Goal: Task Accomplishment & Management: Manage account settings

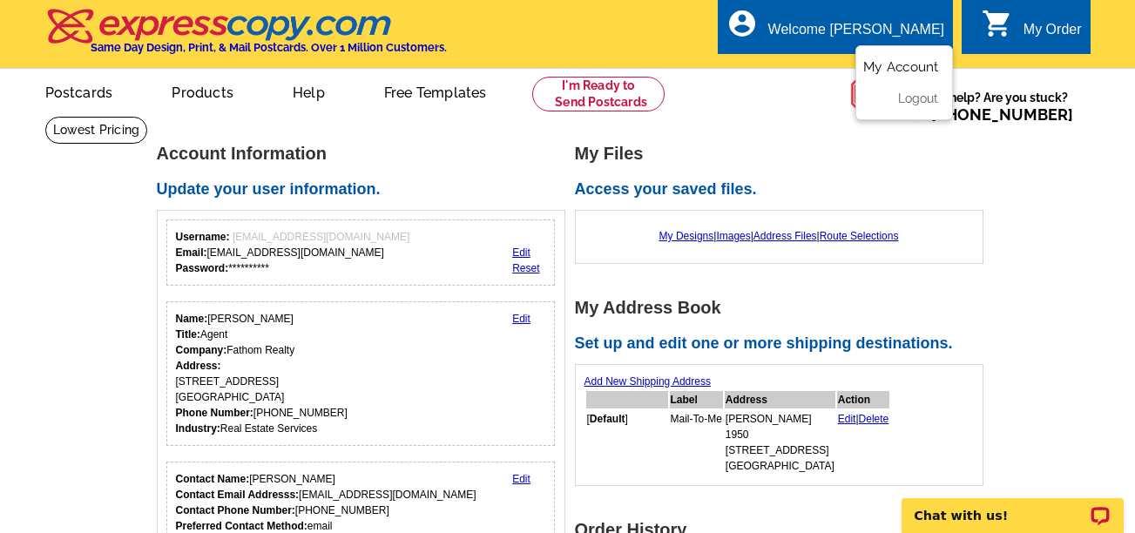
click at [897, 64] on link "My Account" at bounding box center [901, 67] width 75 height 16
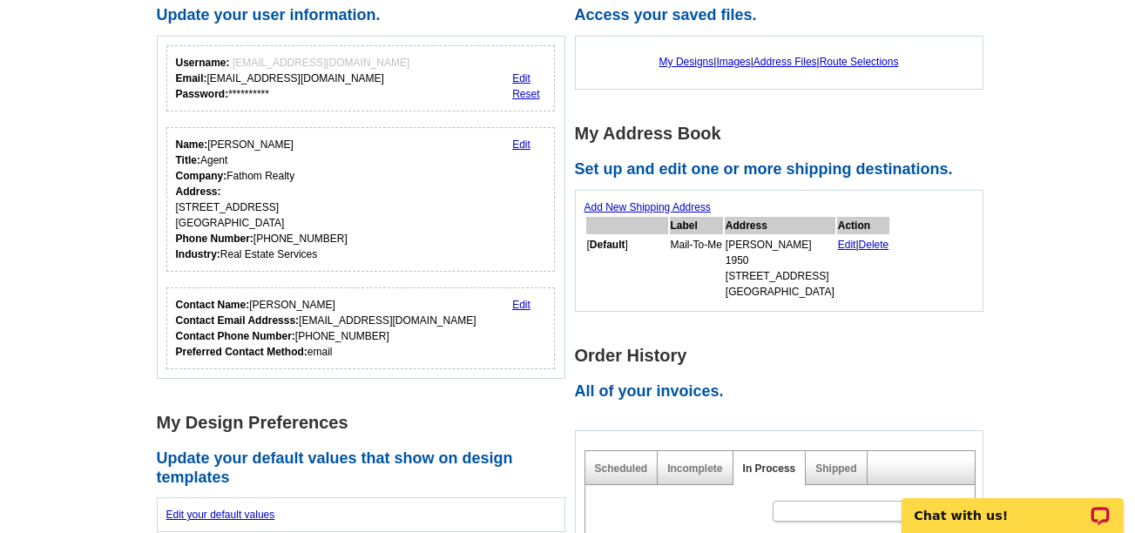
scroll to position [87, 0]
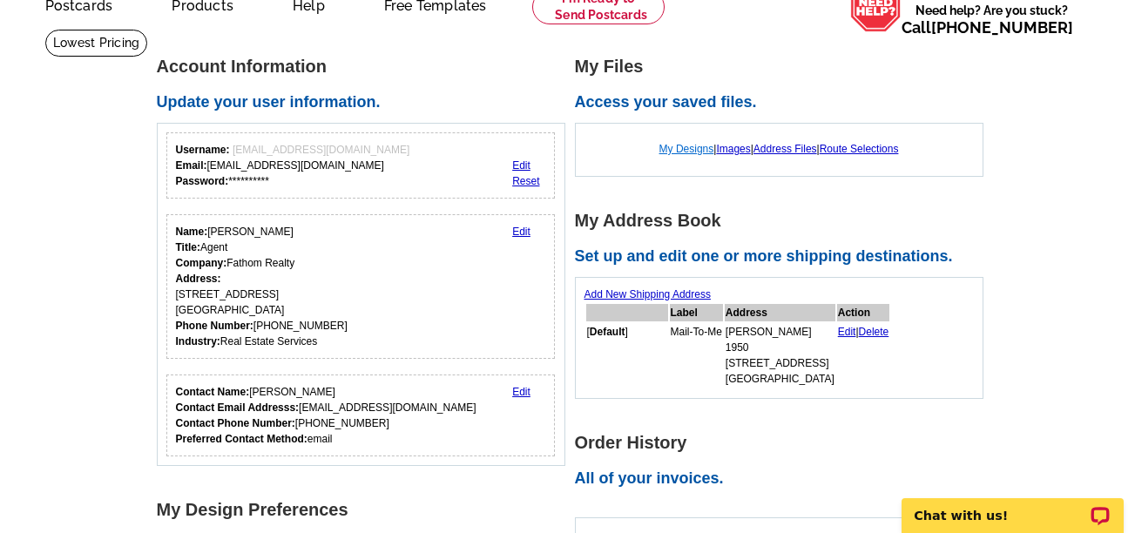
click at [686, 152] on link "My Designs" at bounding box center [687, 149] width 55 height 12
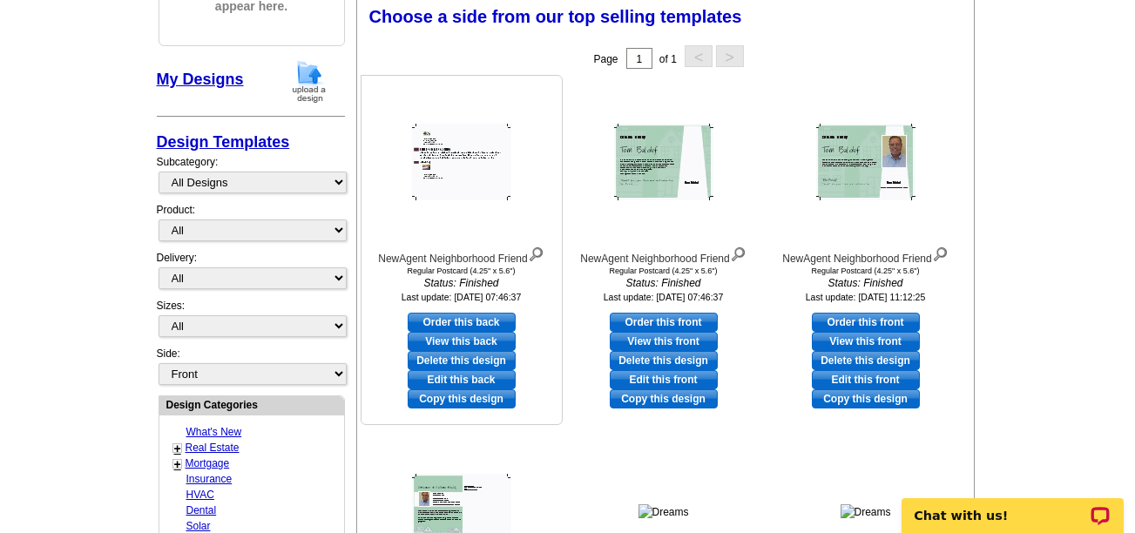
scroll to position [261, 0]
click at [655, 339] on link "View this front" at bounding box center [664, 340] width 108 height 19
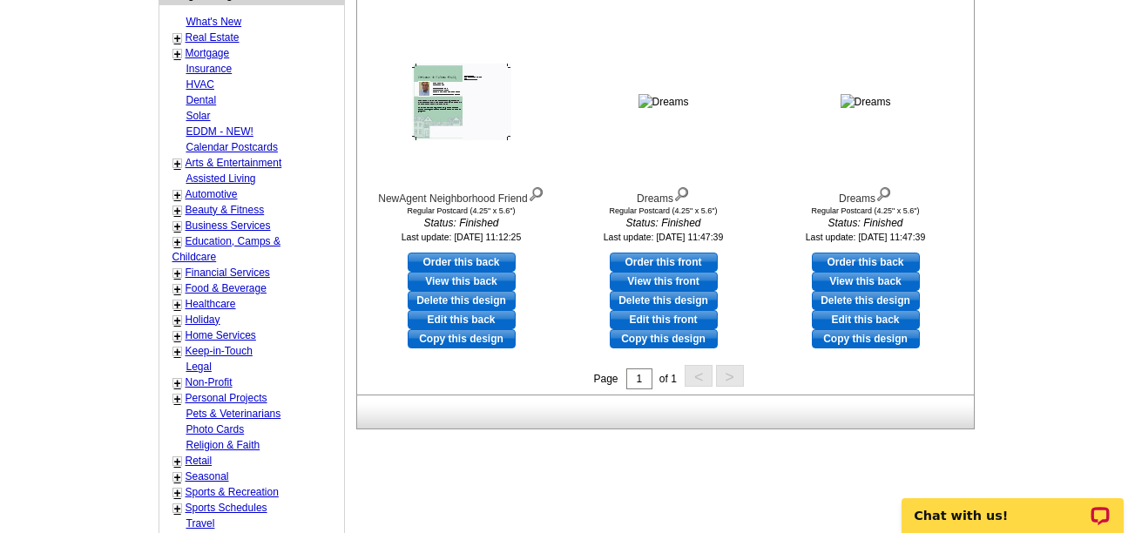
scroll to position [784, 0]
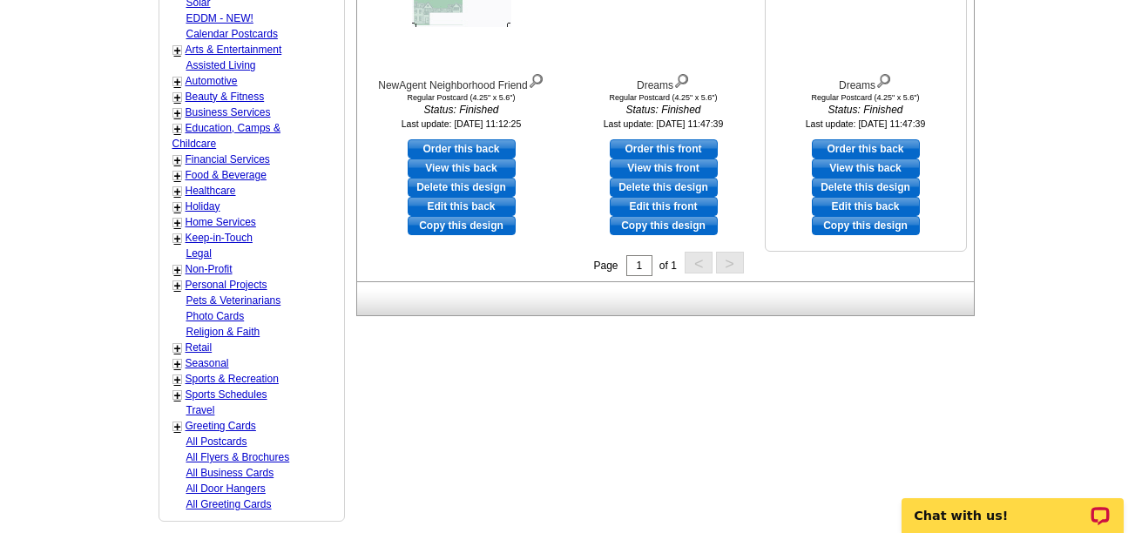
click at [855, 166] on link "View this back" at bounding box center [866, 168] width 108 height 19
click at [655, 170] on link "View this front" at bounding box center [664, 168] width 108 height 19
click at [865, 186] on link "Delete this design" at bounding box center [866, 187] width 108 height 19
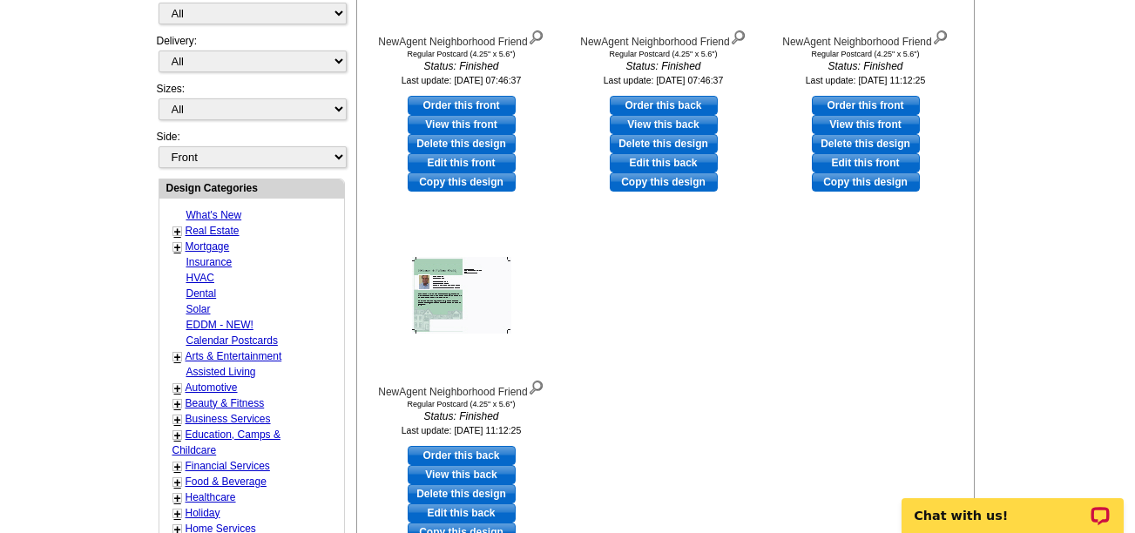
scroll to position [432, 0]
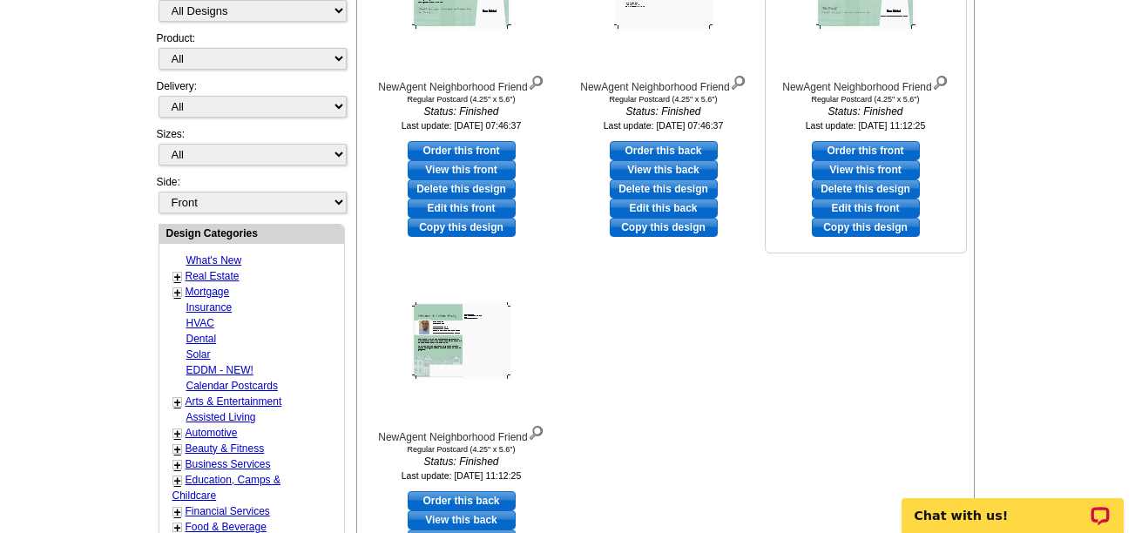
click at [864, 166] on link "View this front" at bounding box center [866, 169] width 108 height 19
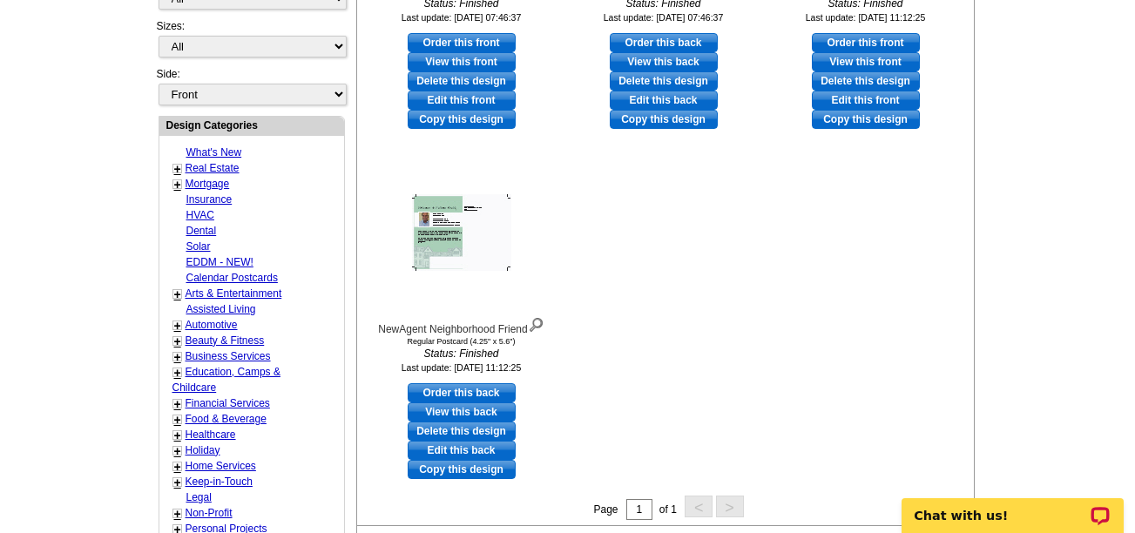
scroll to position [606, 0]
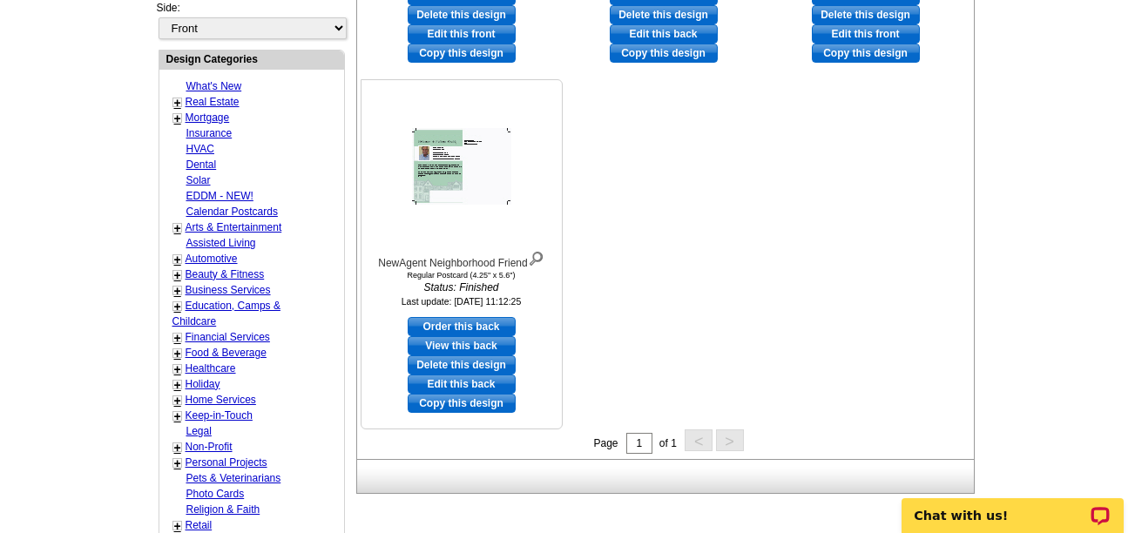
click at [452, 365] on link "Delete this design" at bounding box center [462, 365] width 108 height 19
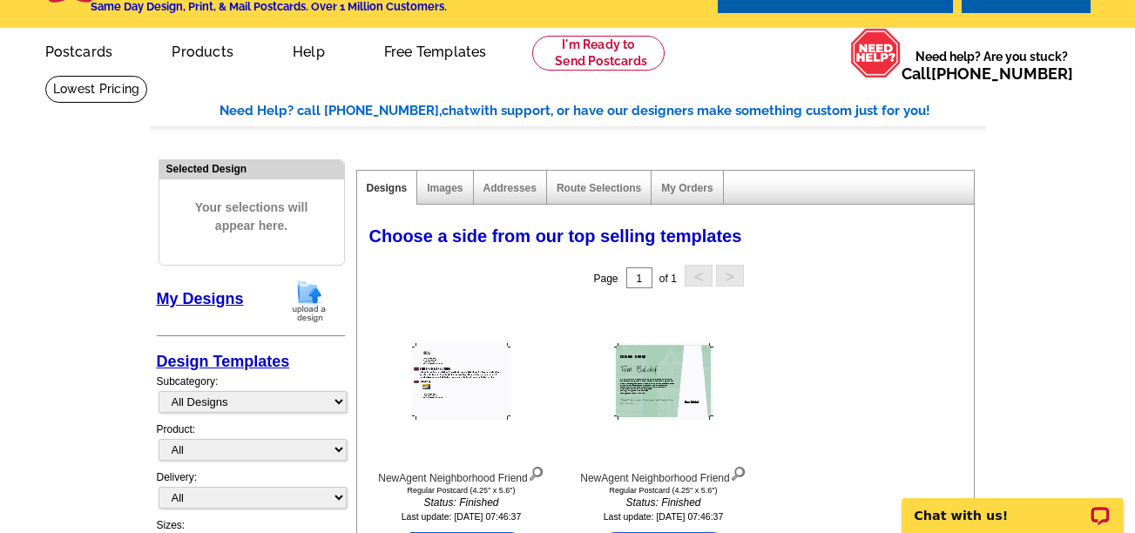
scroll to position [0, 0]
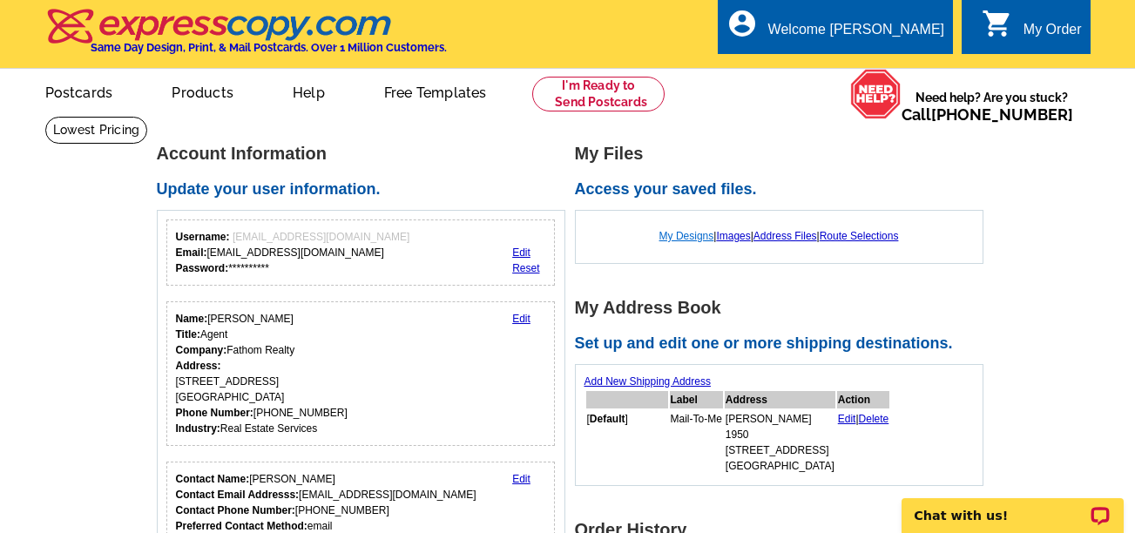
click at [674, 235] on link "My Designs" at bounding box center [687, 236] width 55 height 12
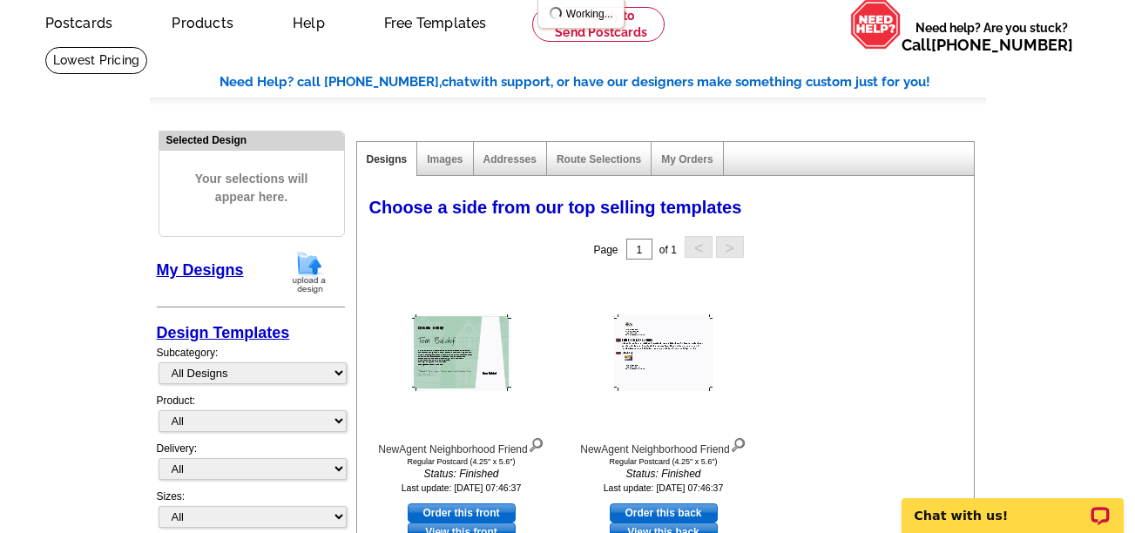
scroll to position [261, 0]
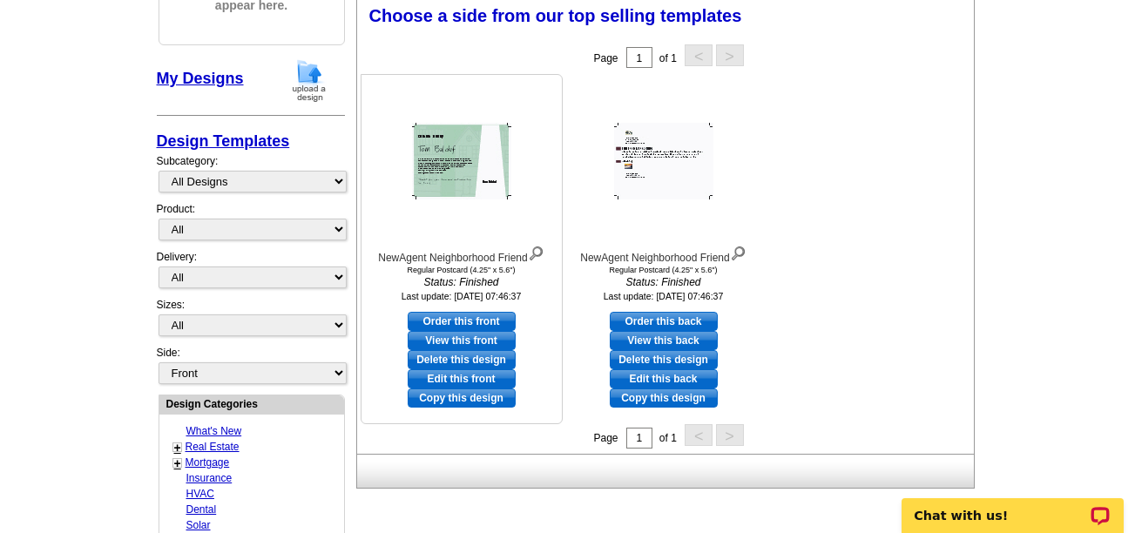
click at [445, 377] on link "Edit this front" at bounding box center [462, 378] width 108 height 19
select select "1"
select select "back"
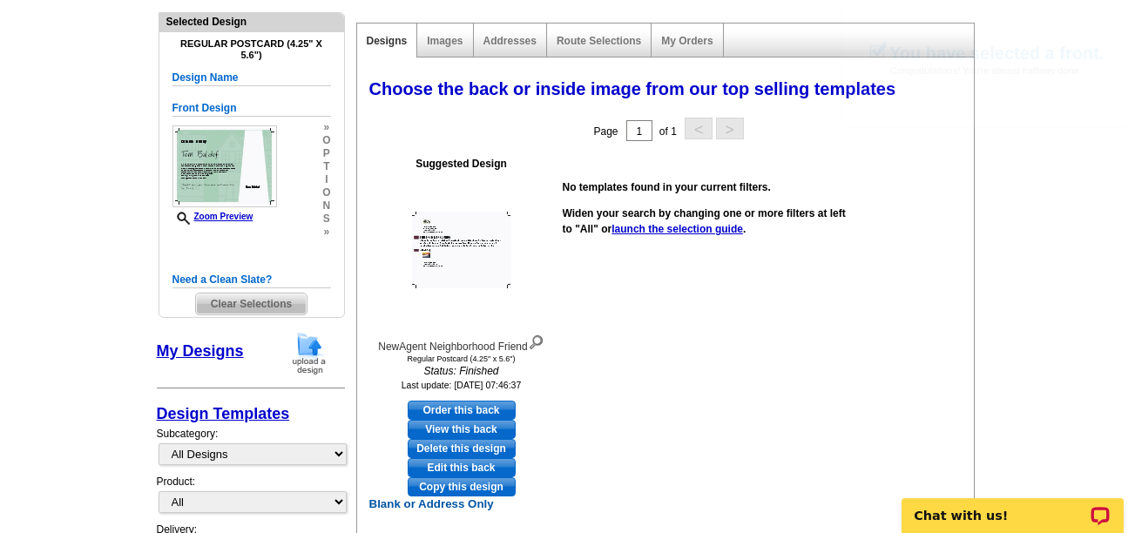
scroll to position [87, 0]
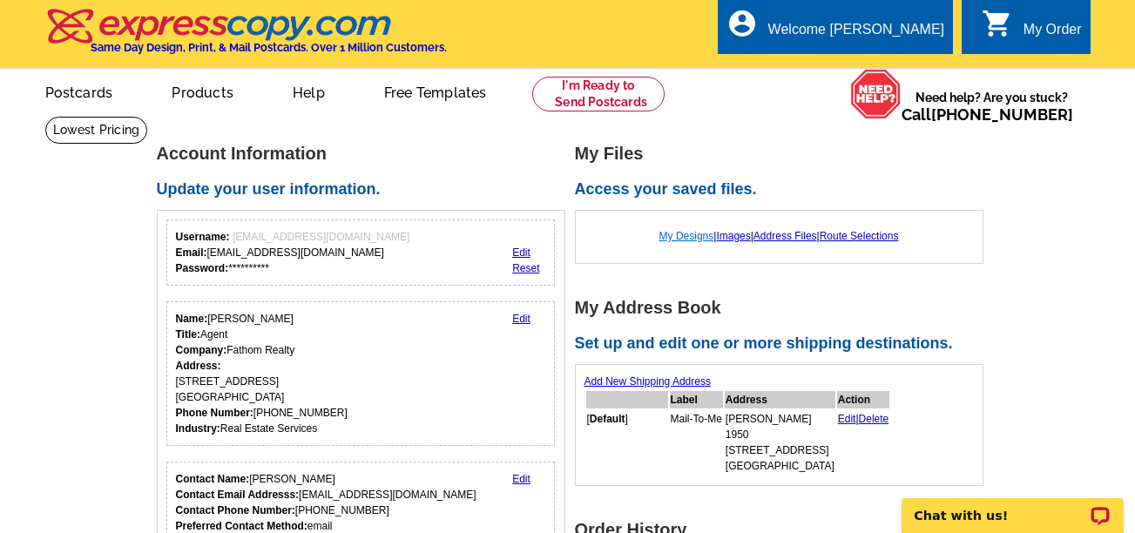
click at [677, 237] on link "My Designs" at bounding box center [687, 236] width 55 height 12
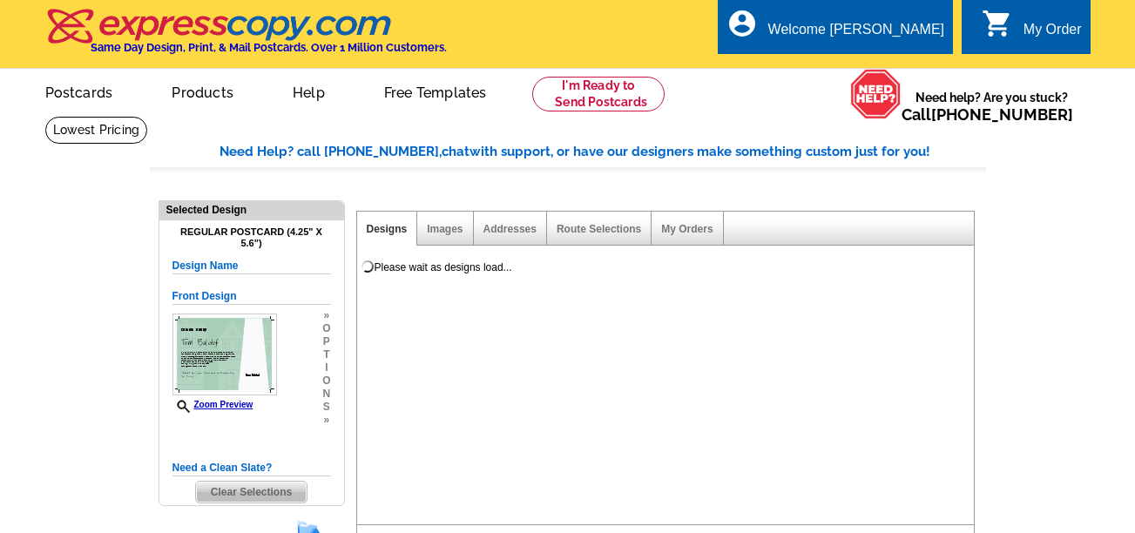
select select "1"
select select "back"
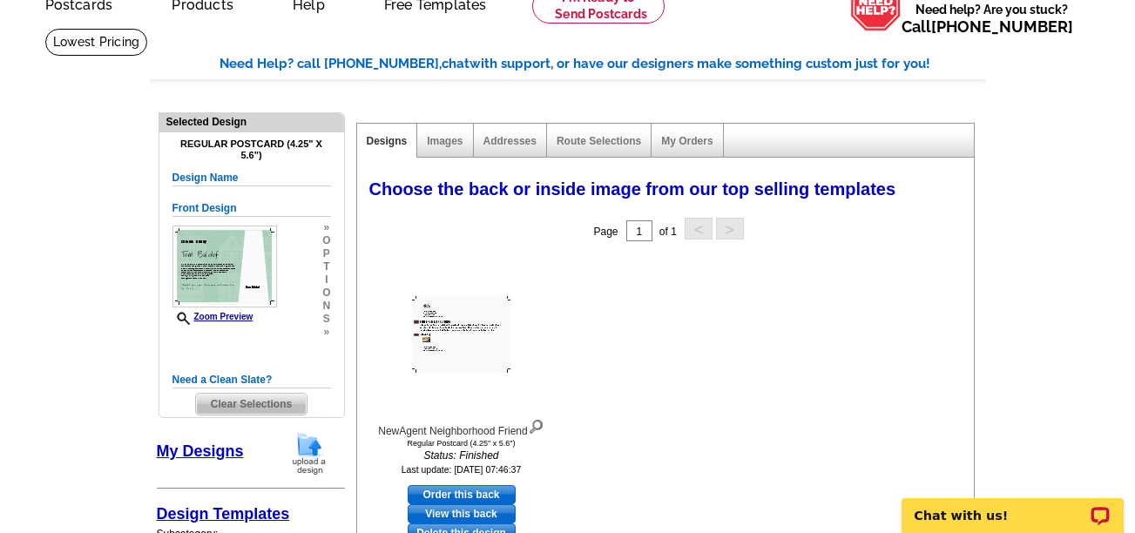
scroll to position [87, 0]
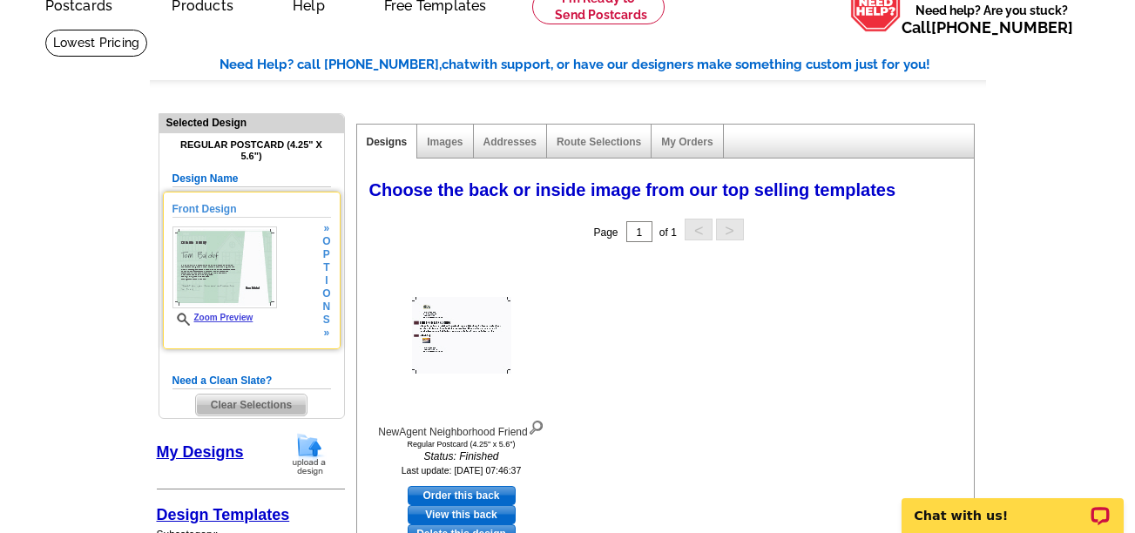
click at [221, 276] on img at bounding box center [225, 268] width 105 height 82
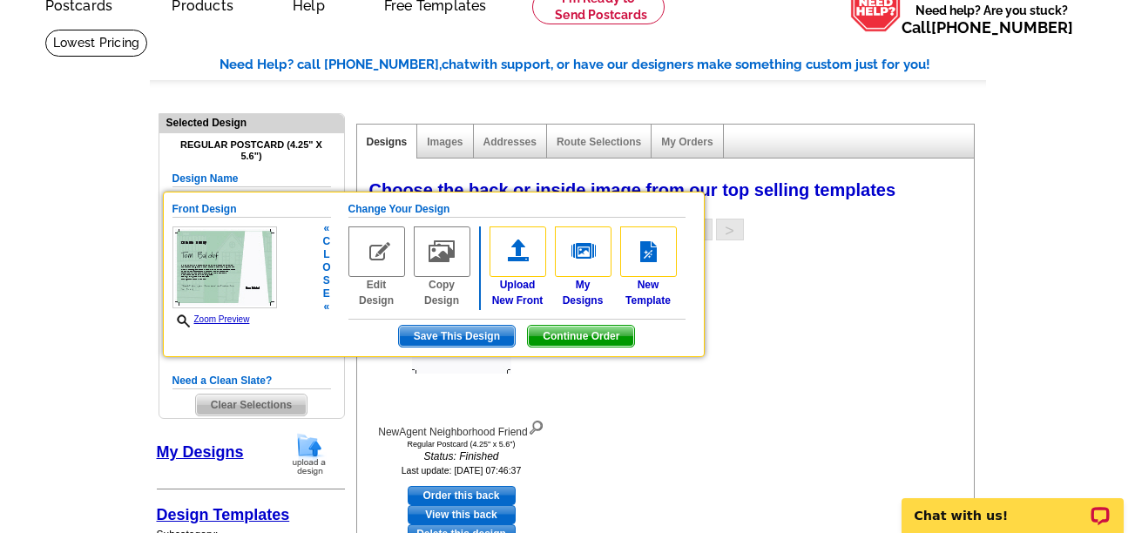
click at [381, 209] on h5 "Change Your Design" at bounding box center [517, 209] width 337 height 17
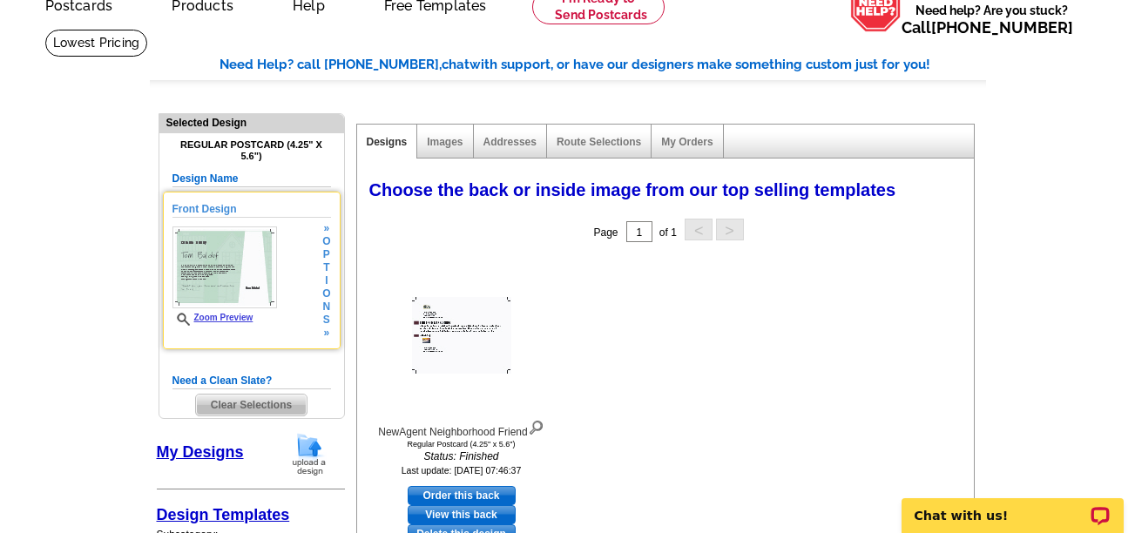
click at [255, 274] on img at bounding box center [225, 268] width 105 height 82
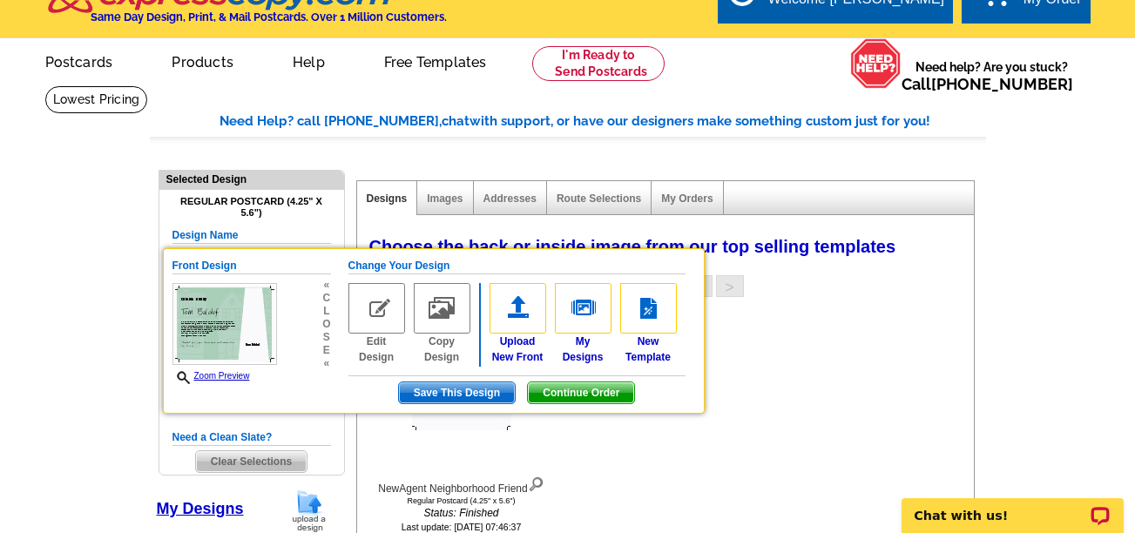
scroll to position [0, 0]
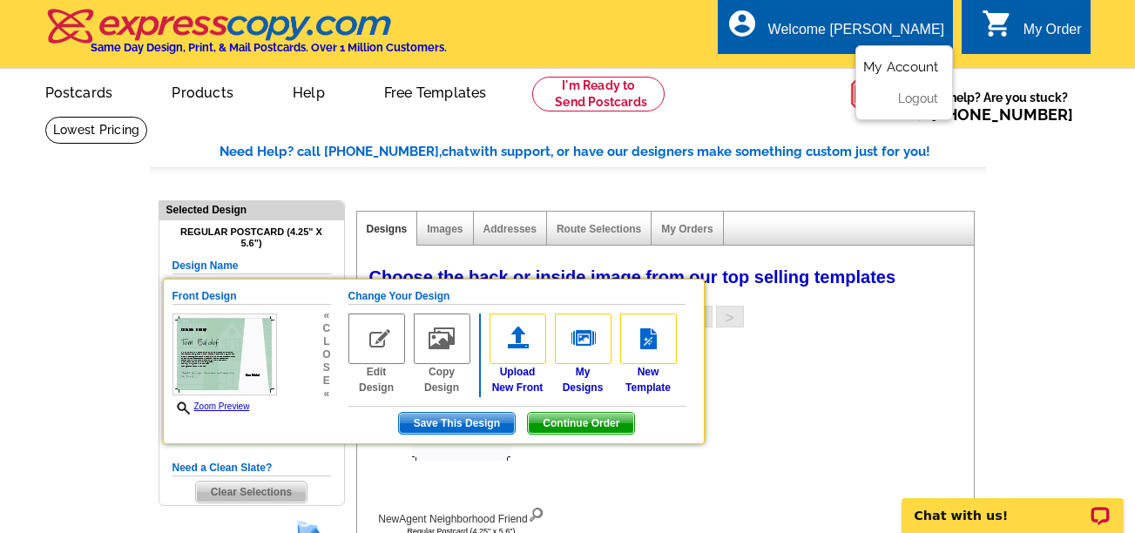
click at [890, 64] on link "My Account" at bounding box center [901, 67] width 75 height 16
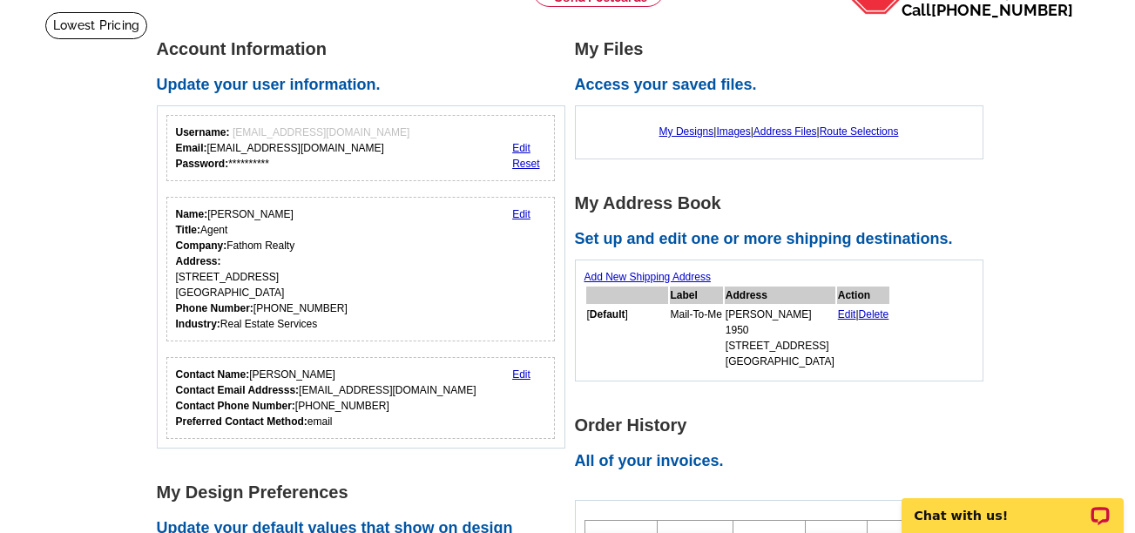
scroll to position [174, 0]
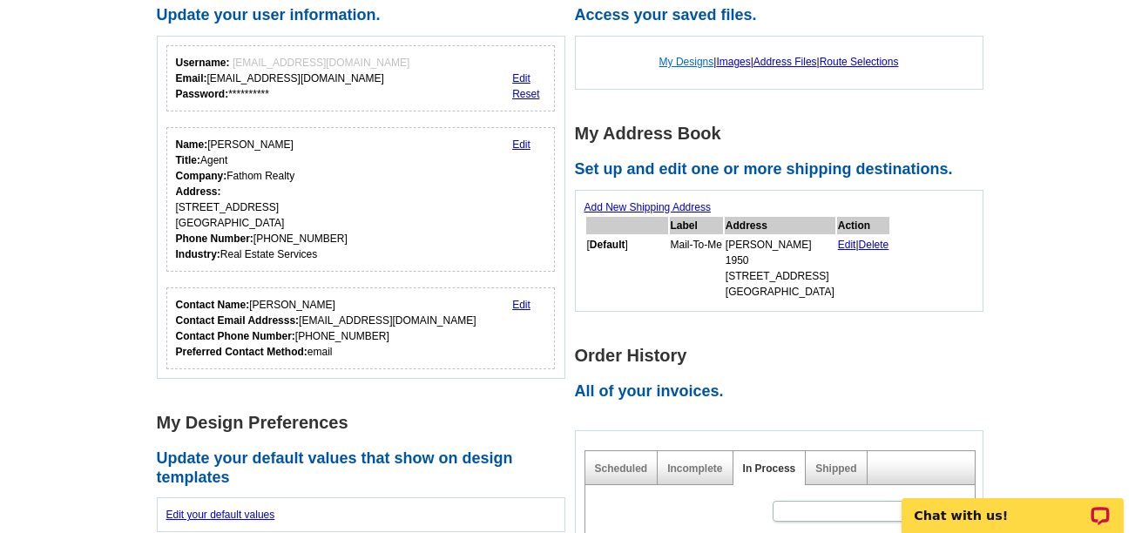
click at [688, 59] on link "My Designs" at bounding box center [687, 62] width 55 height 12
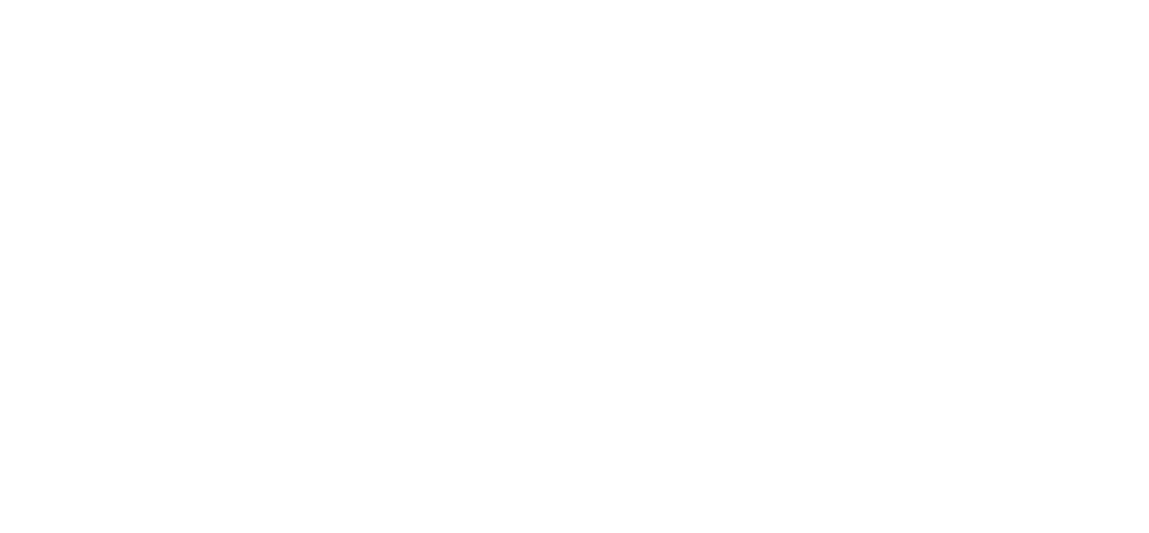
select select "1"
select select "back"
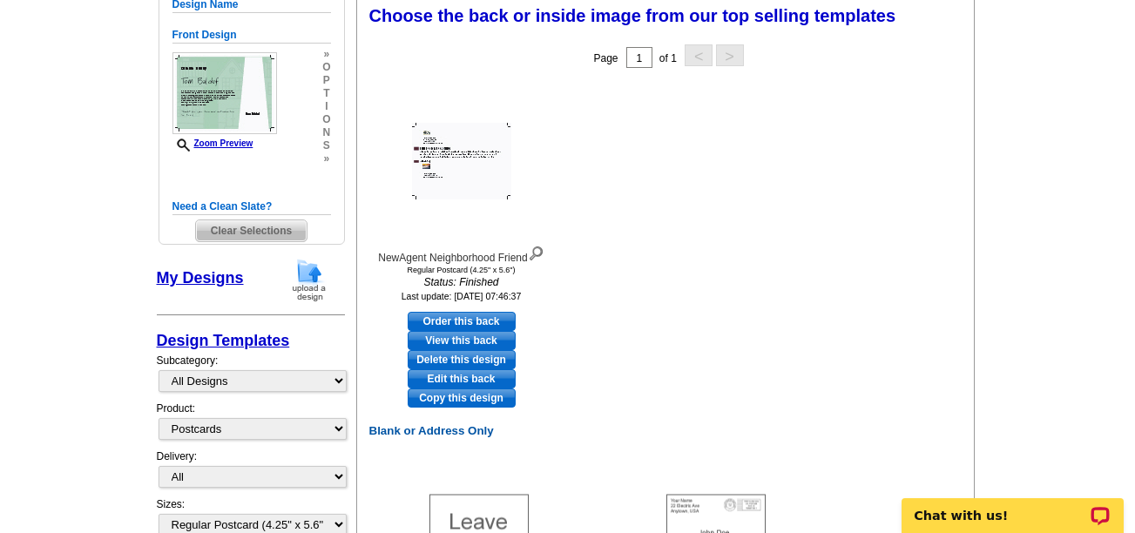
scroll to position [174, 0]
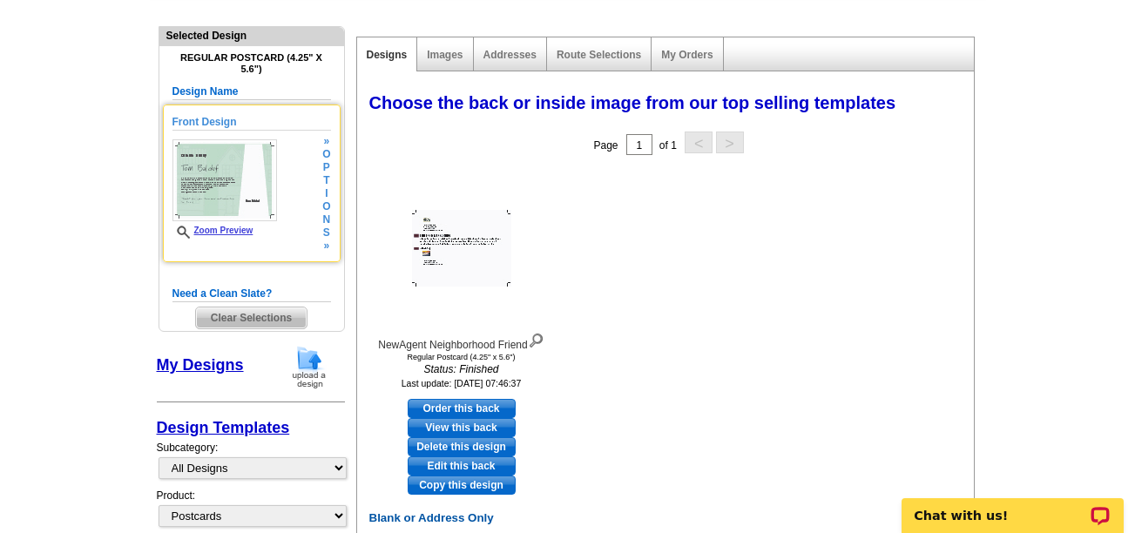
click at [207, 120] on h5 "Front Design" at bounding box center [252, 122] width 159 height 17
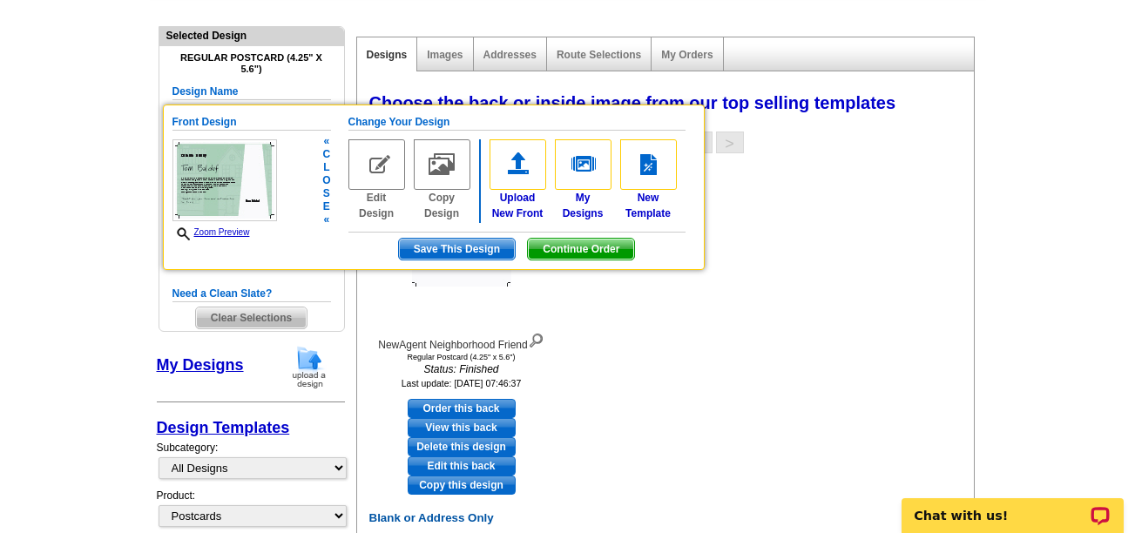
click at [209, 230] on link "Zoom Preview" at bounding box center [212, 232] width 78 height 10
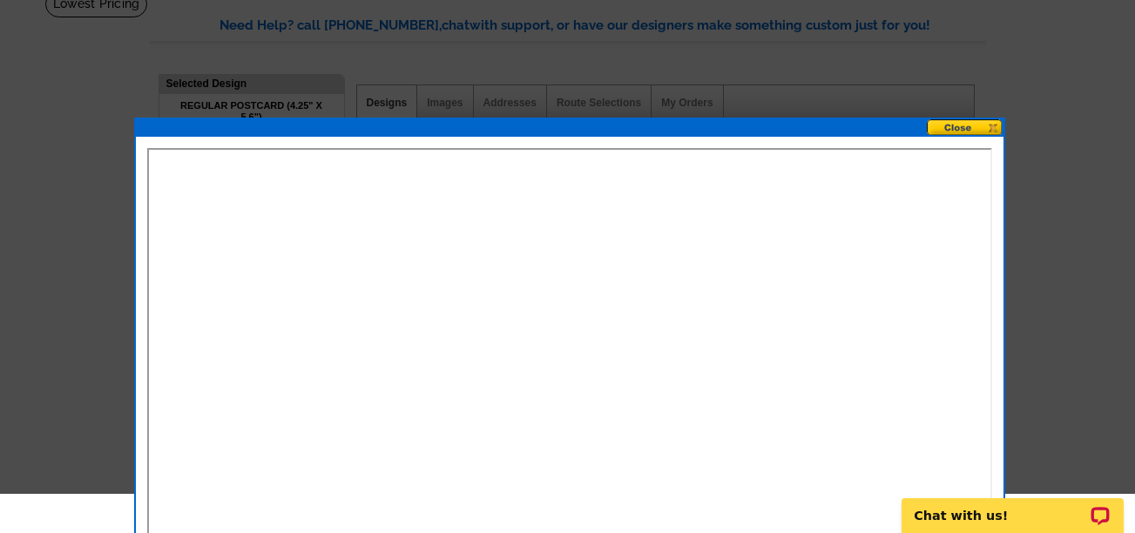
scroll to position [87, 0]
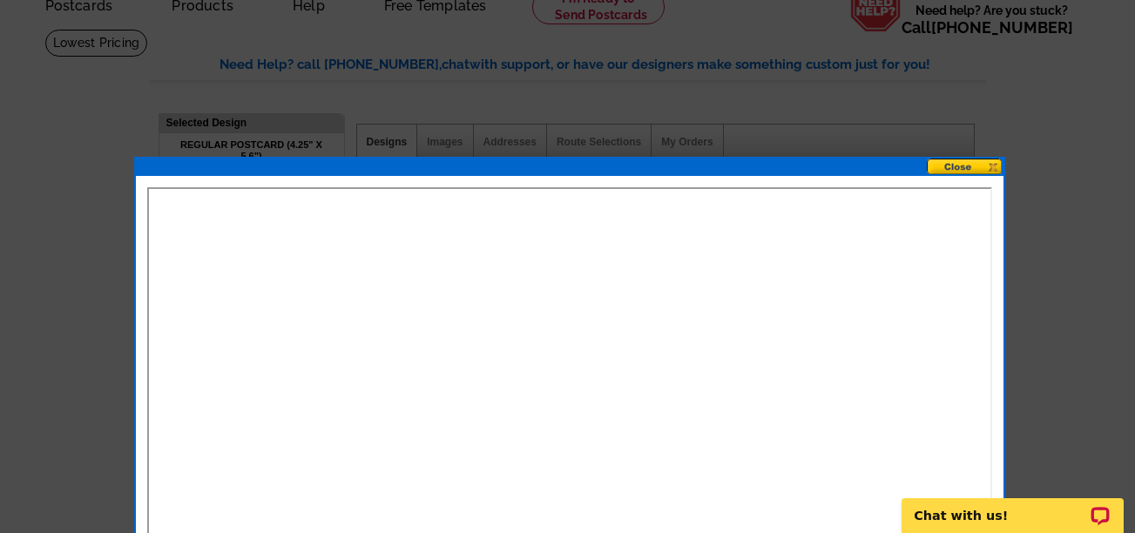
click at [969, 162] on button at bounding box center [965, 167] width 77 height 17
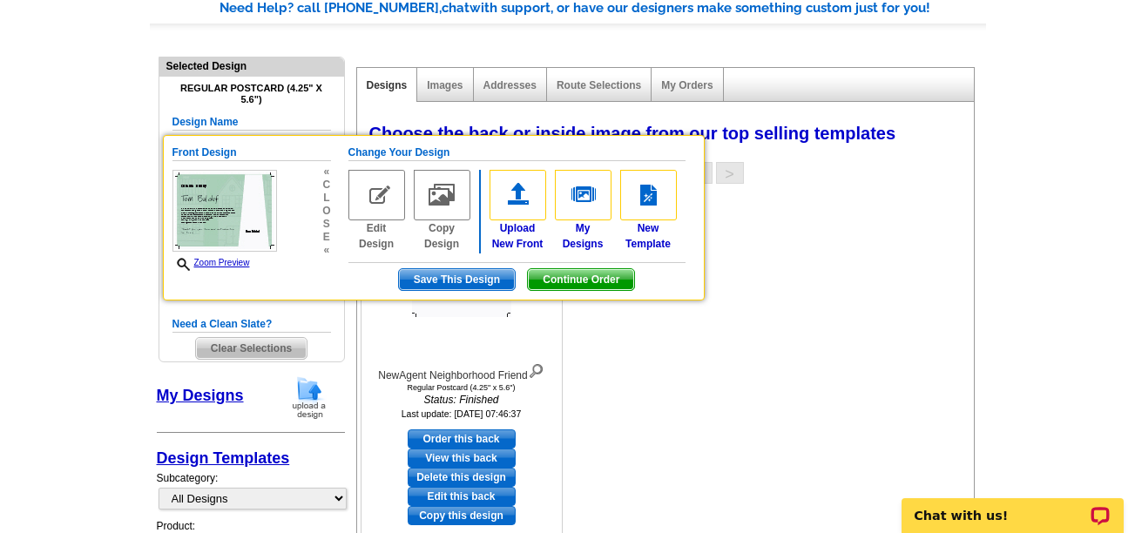
scroll to position [174, 0]
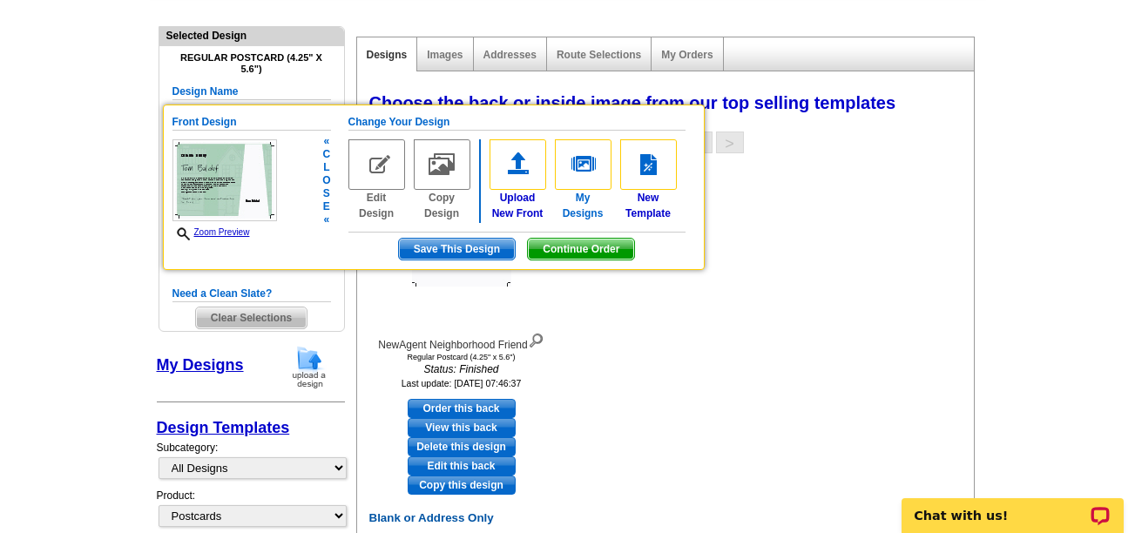
click at [590, 200] on link "My Designs" at bounding box center [583, 180] width 57 height 82
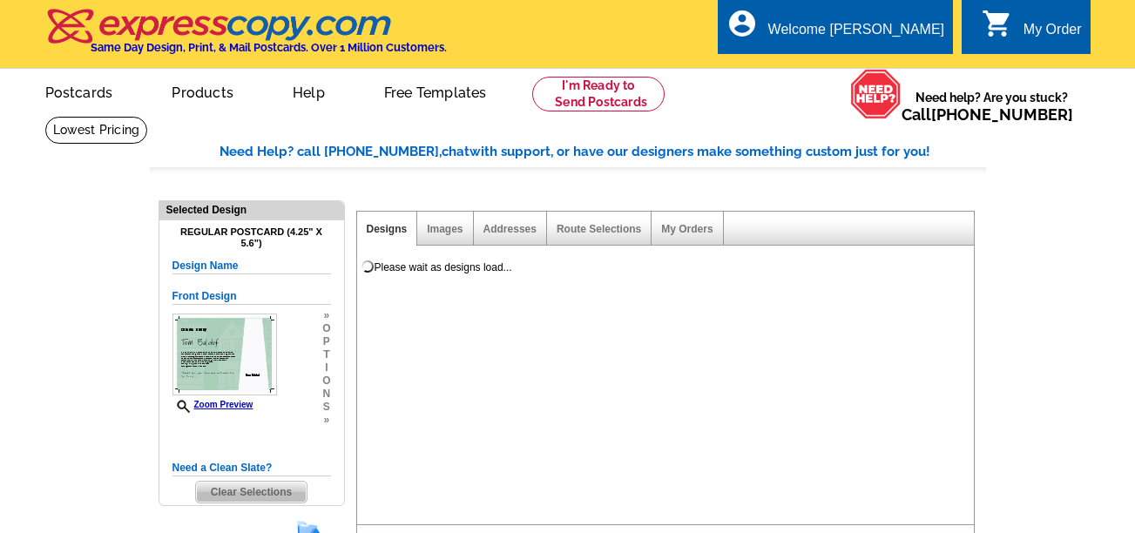
select select "1"
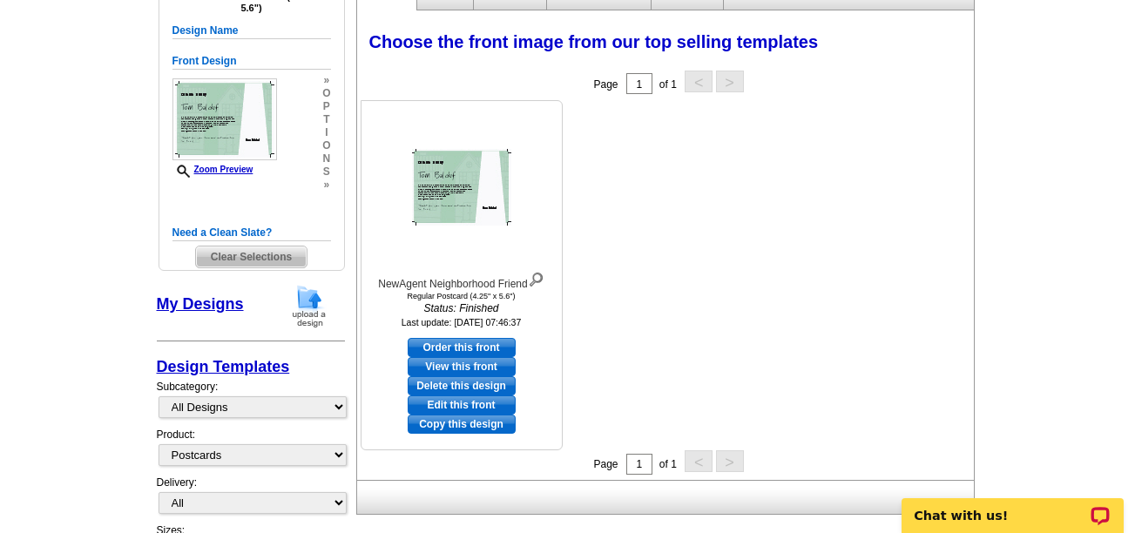
scroll to position [261, 0]
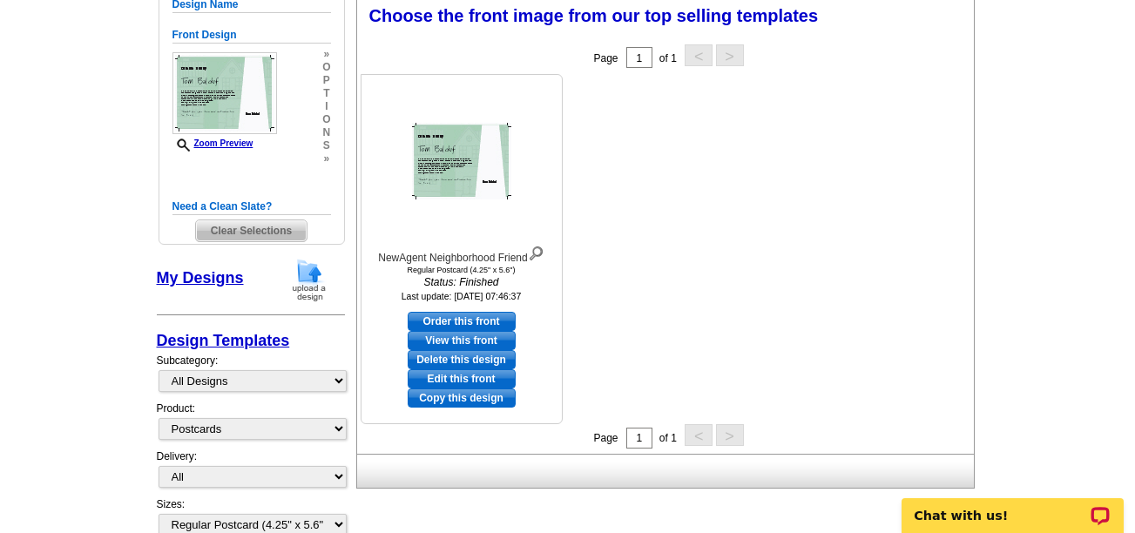
click at [448, 339] on link "View this front" at bounding box center [462, 340] width 108 height 19
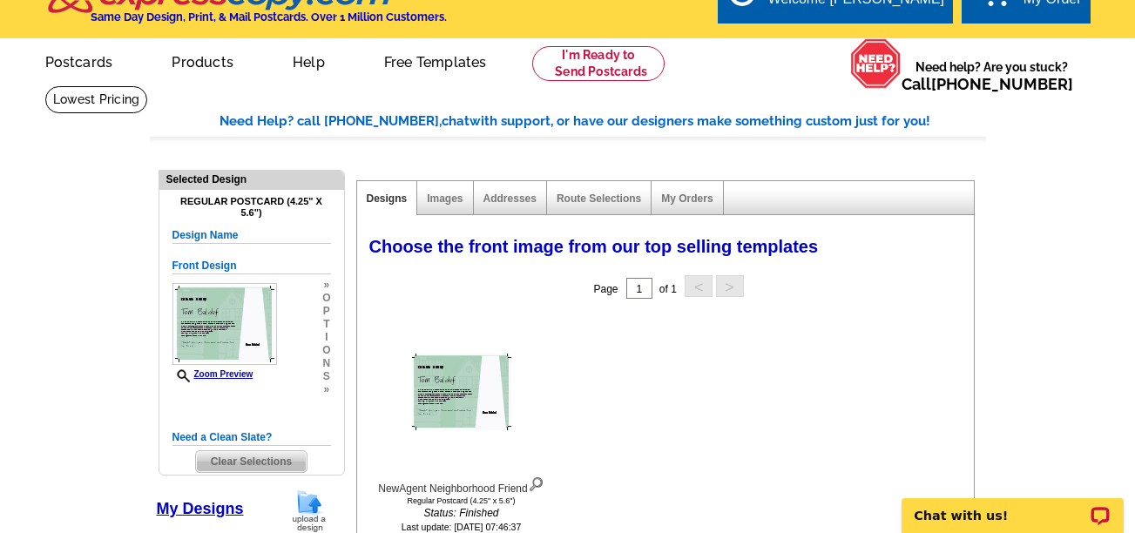
scroll to position [0, 0]
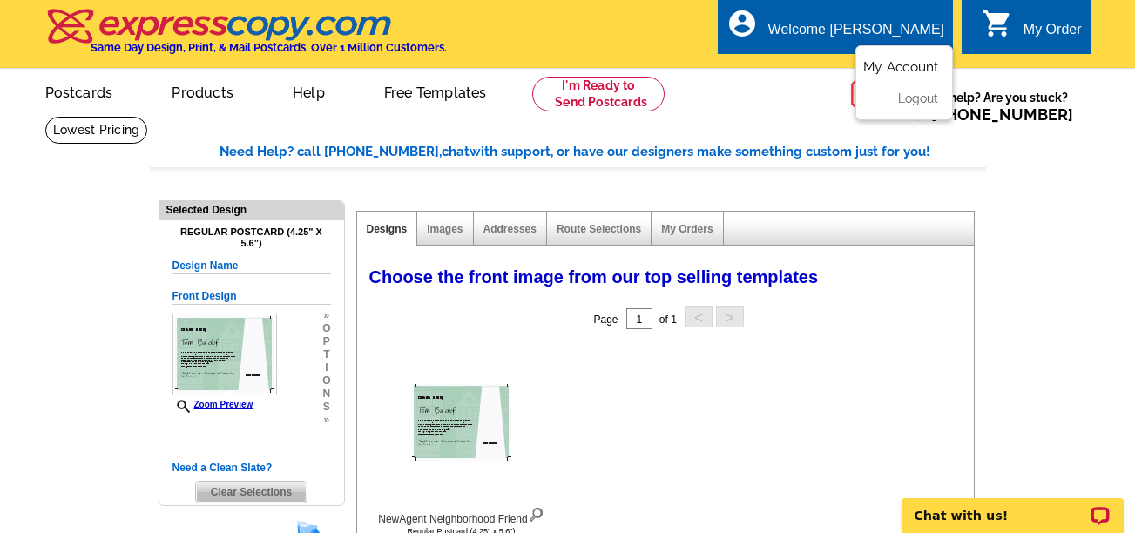
click at [888, 67] on link "My Account" at bounding box center [901, 67] width 75 height 16
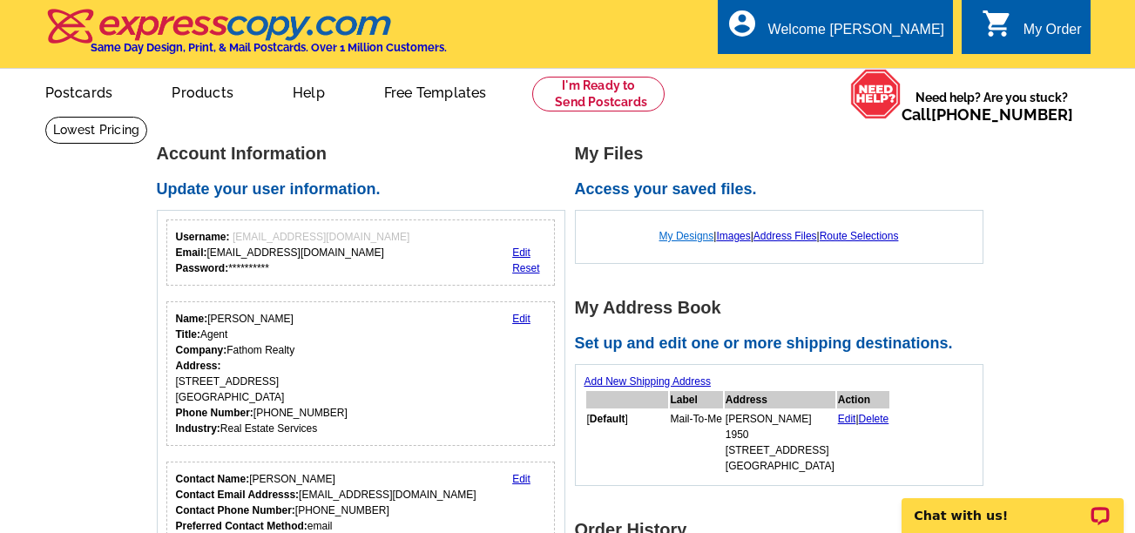
click at [681, 237] on link "My Designs" at bounding box center [687, 236] width 55 height 12
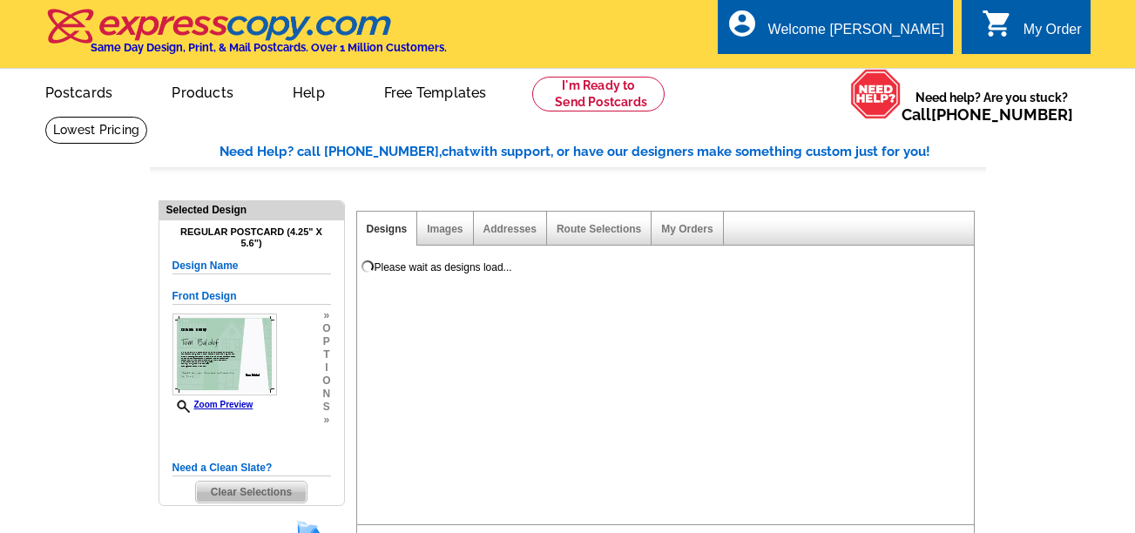
select select "1"
select select "back"
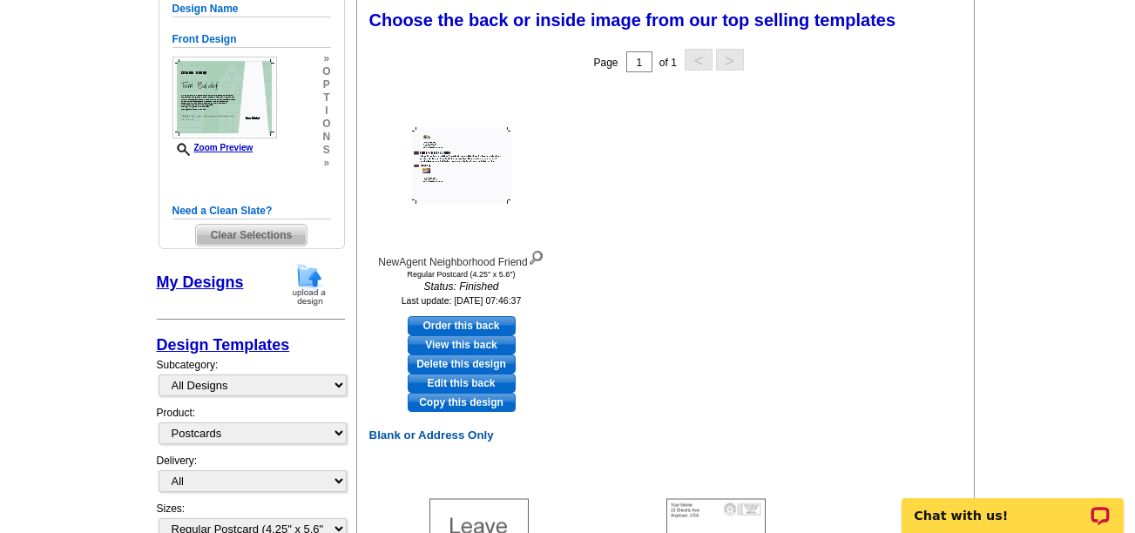
scroll to position [174, 0]
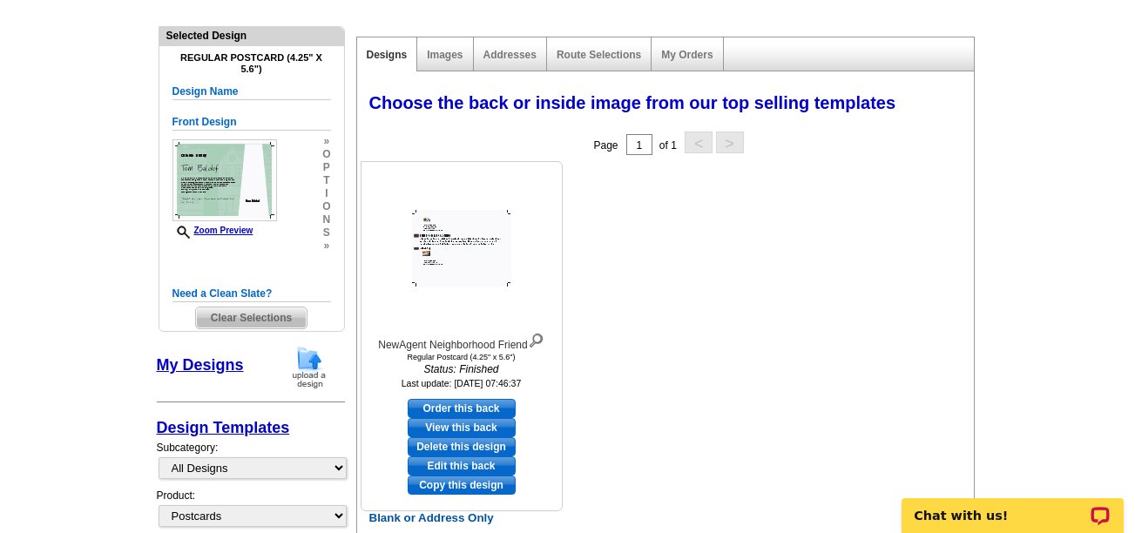
click at [443, 426] on link "View this back" at bounding box center [462, 427] width 108 height 19
